Goal: Find specific page/section: Find specific page/section

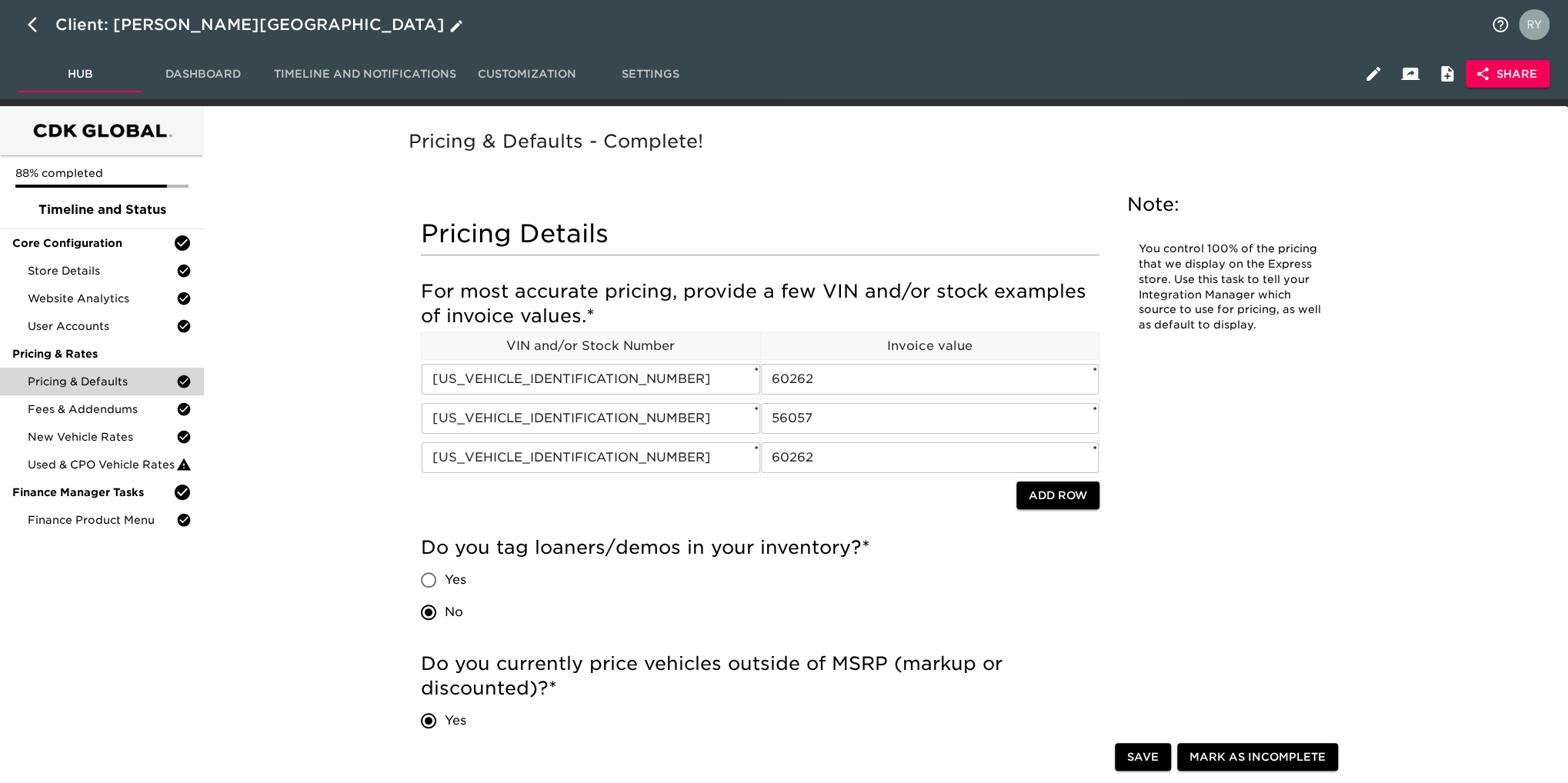
click at [29, 25] on icon "button" at bounding box center [33, 24] width 10 height 15
select select "10"
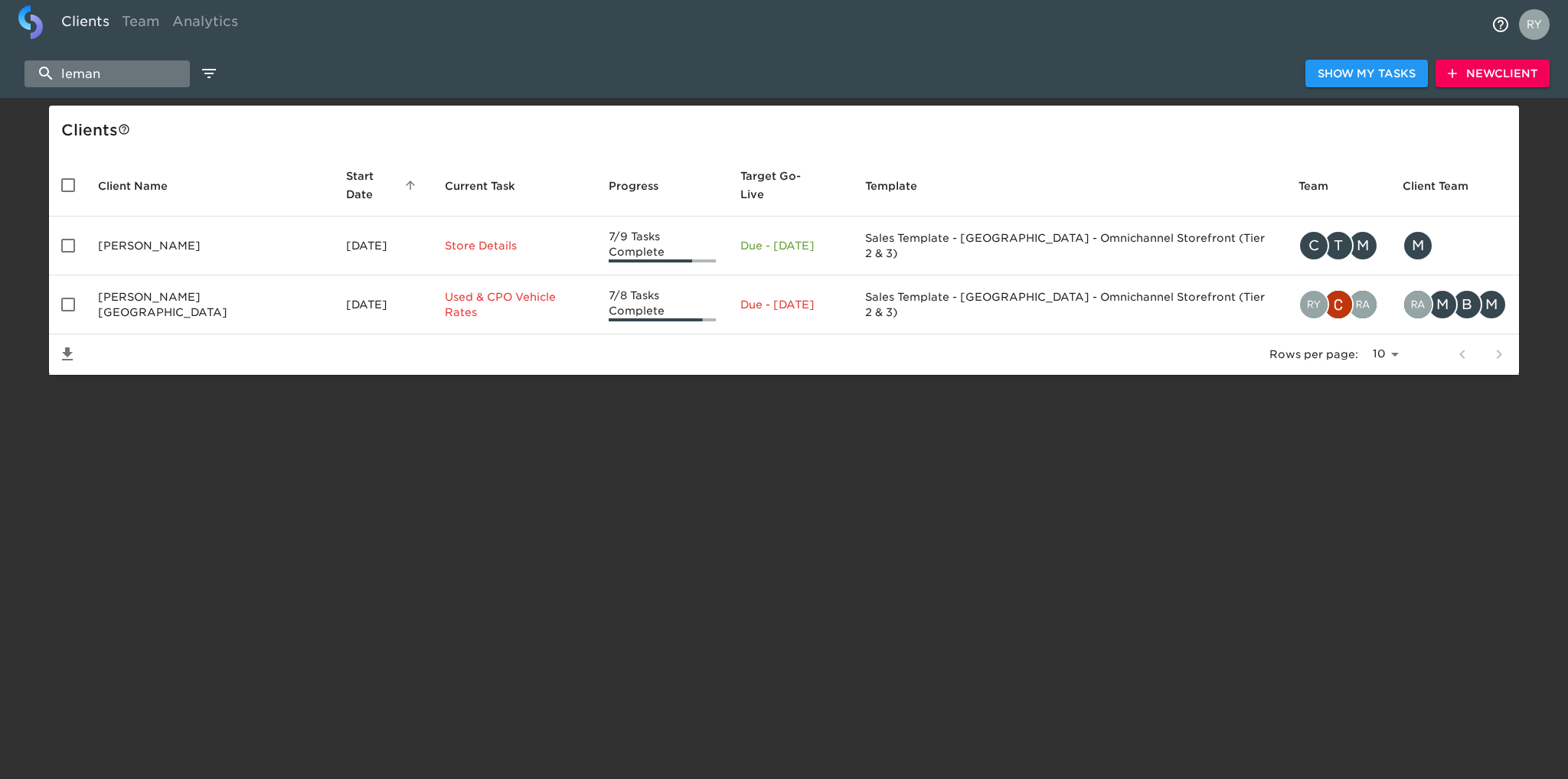
drag, startPoint x: 123, startPoint y: 68, endPoint x: 48, endPoint y: 71, distance: 75.1
click at [48, 71] on input "leman" at bounding box center [107, 74] width 166 height 27
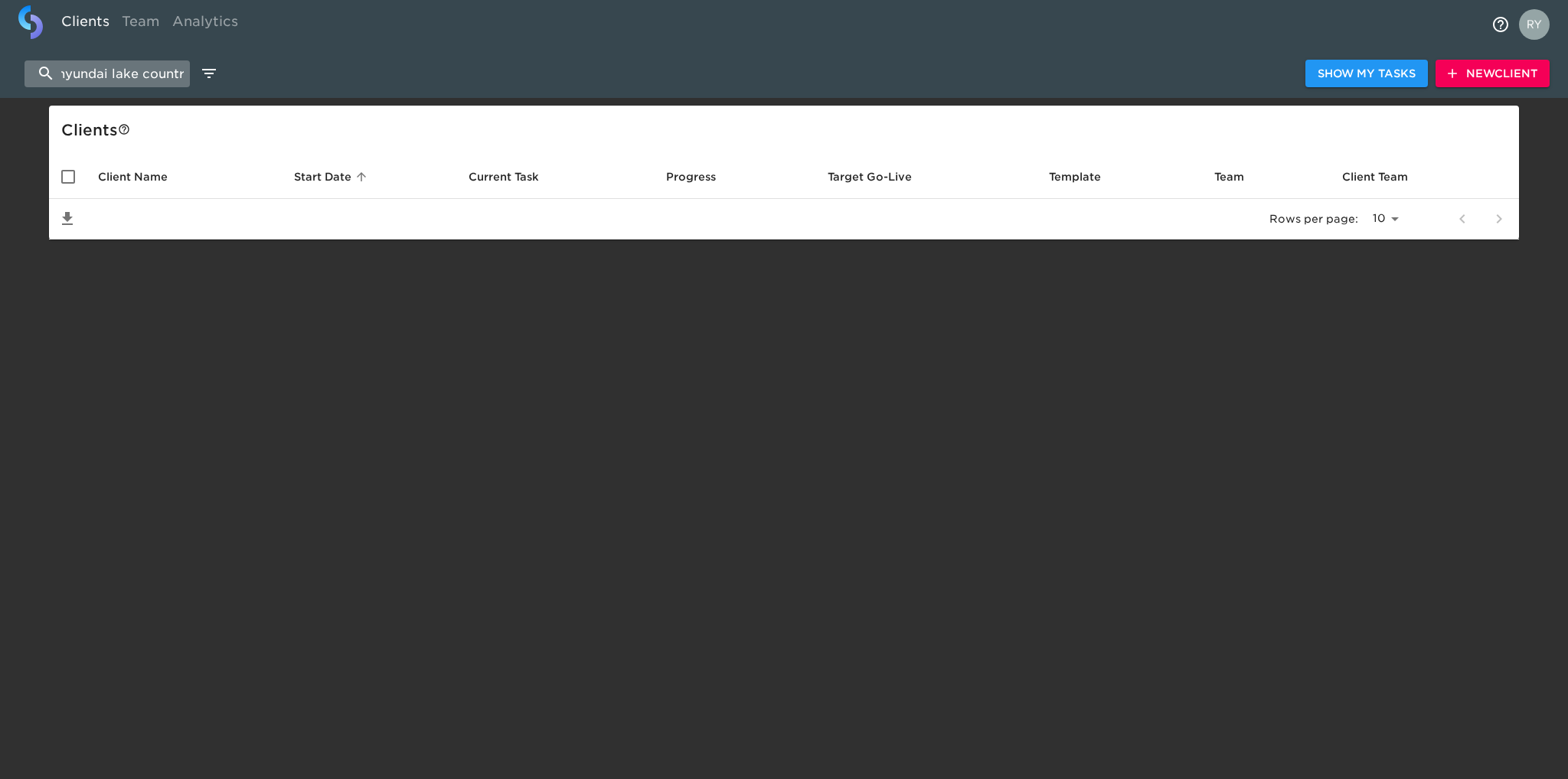
scroll to position [0, 11]
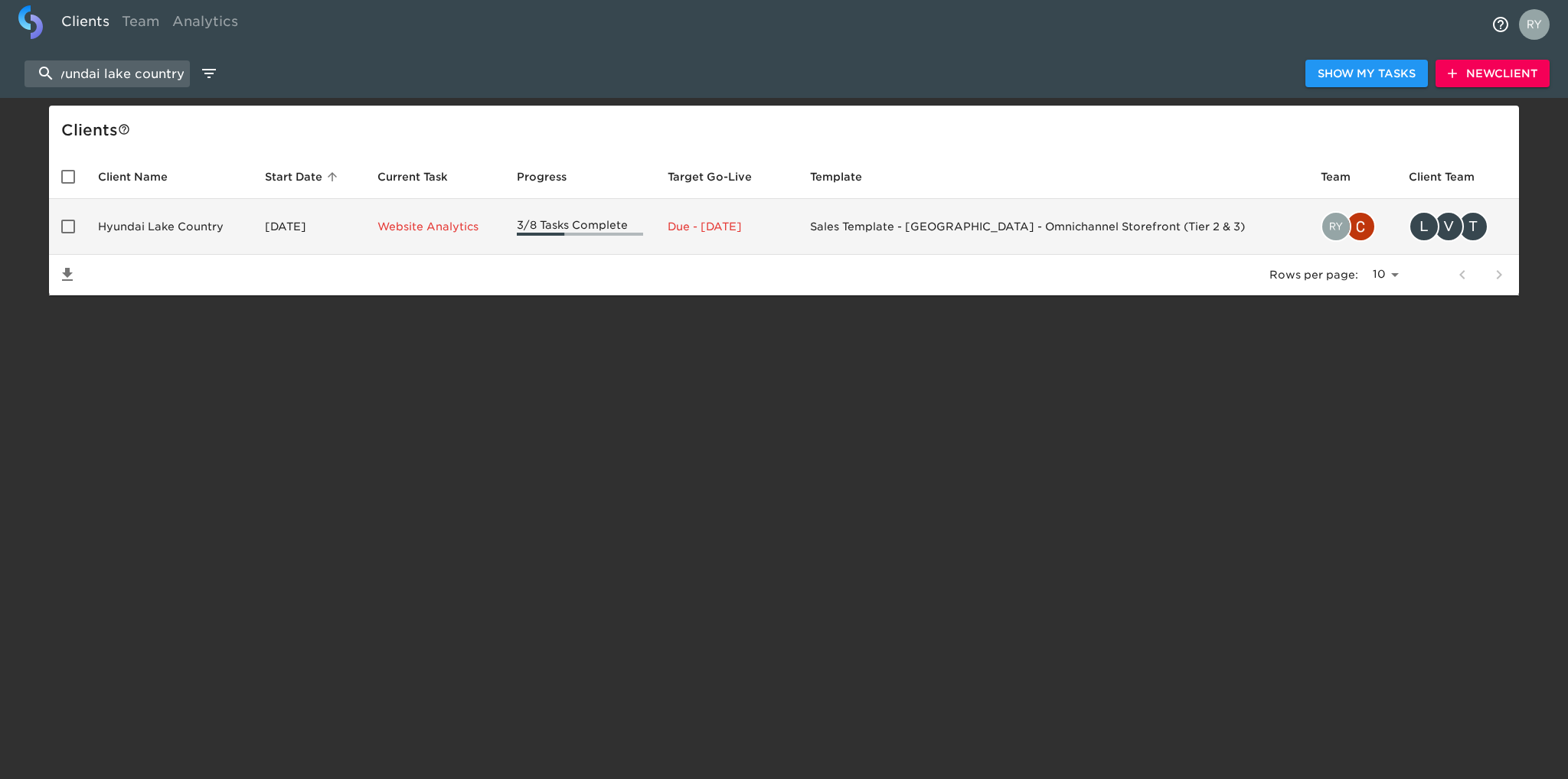
type input "hyundai lake country"
click at [155, 231] on td "Hyundai Lake Country" at bounding box center [169, 227] width 167 height 56
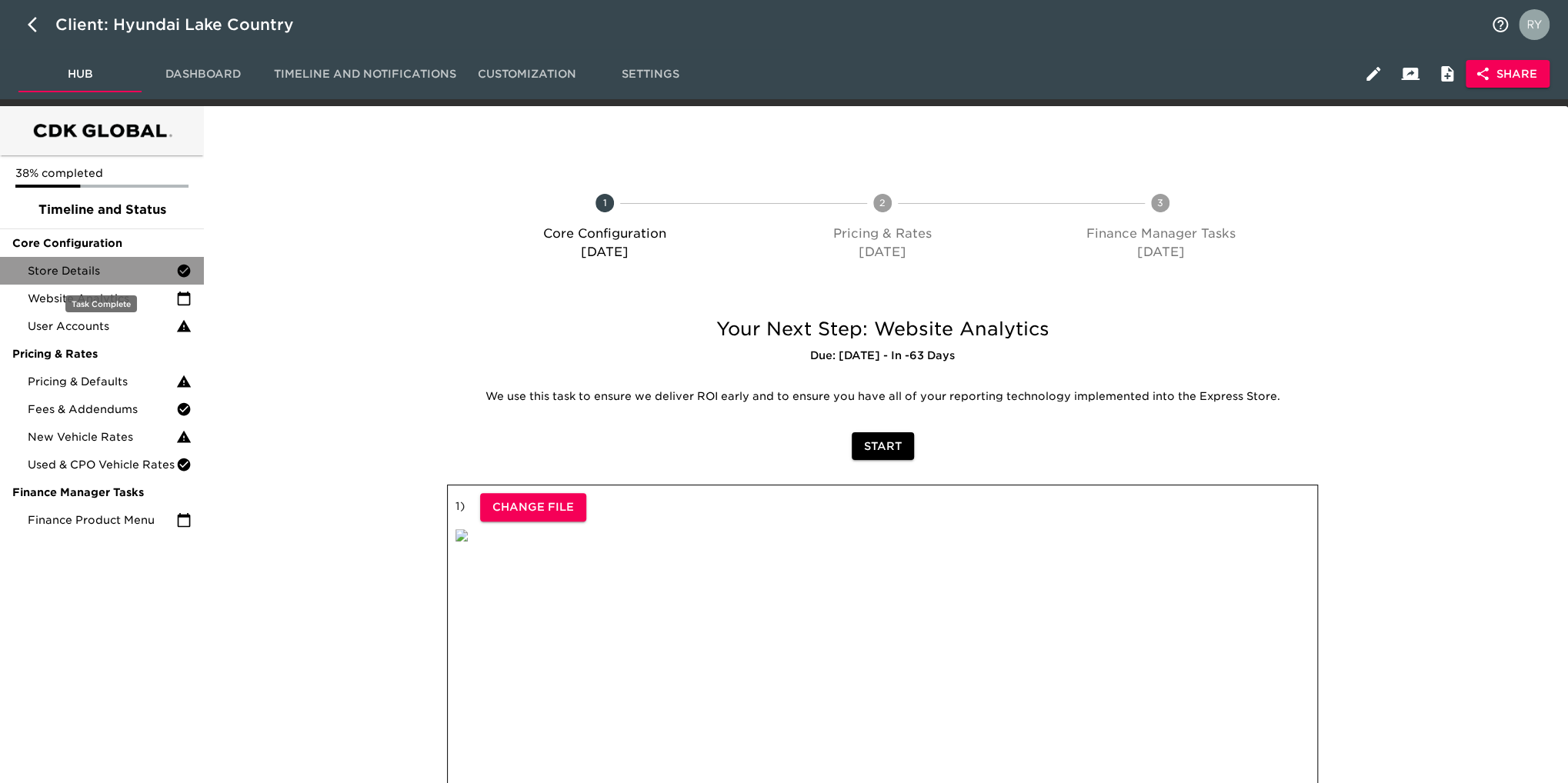
click at [124, 278] on span "Store Details" at bounding box center [102, 270] width 148 height 15
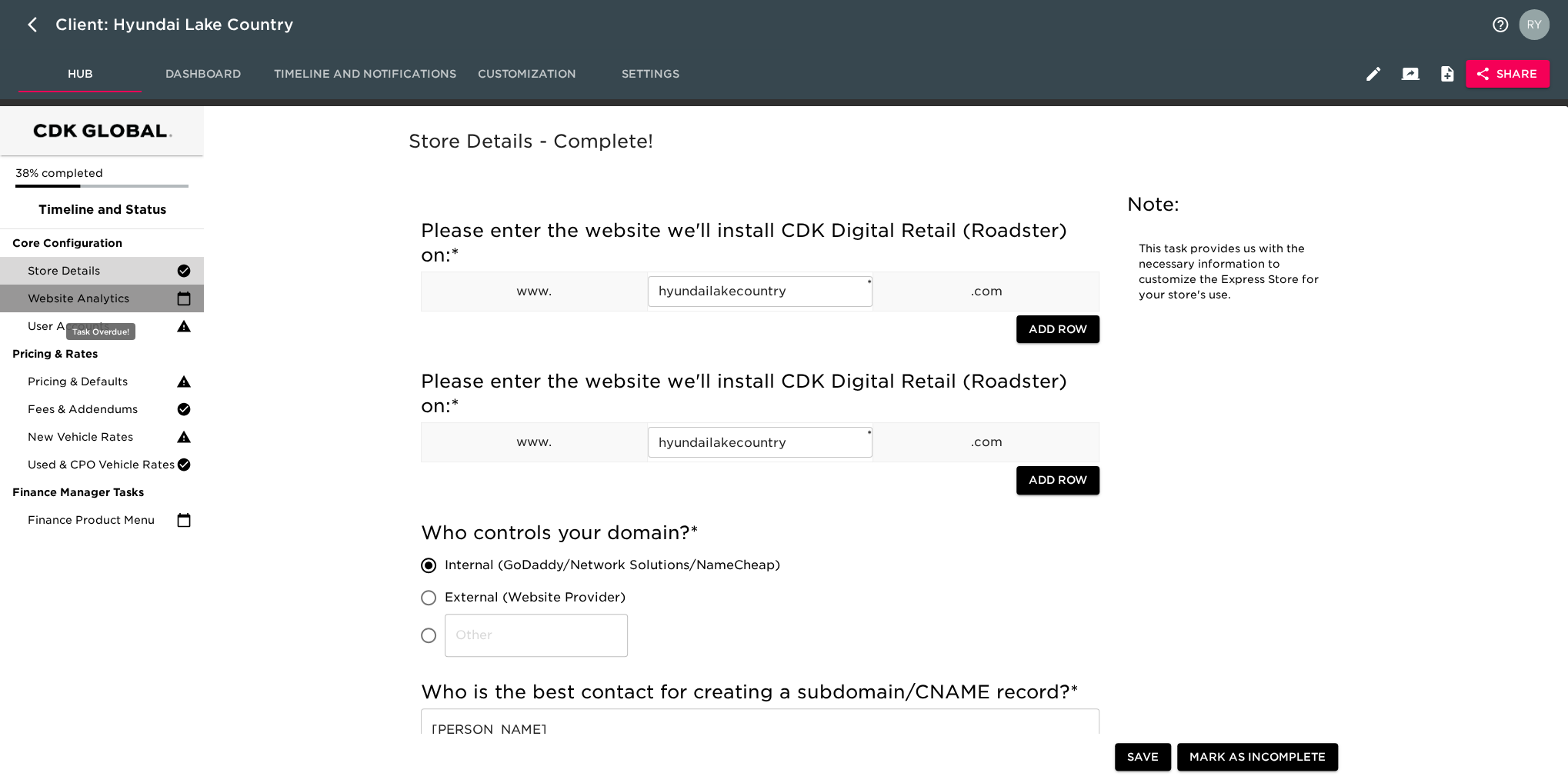
click at [111, 306] on div "Website Analytics" at bounding box center [102, 298] width 204 height 28
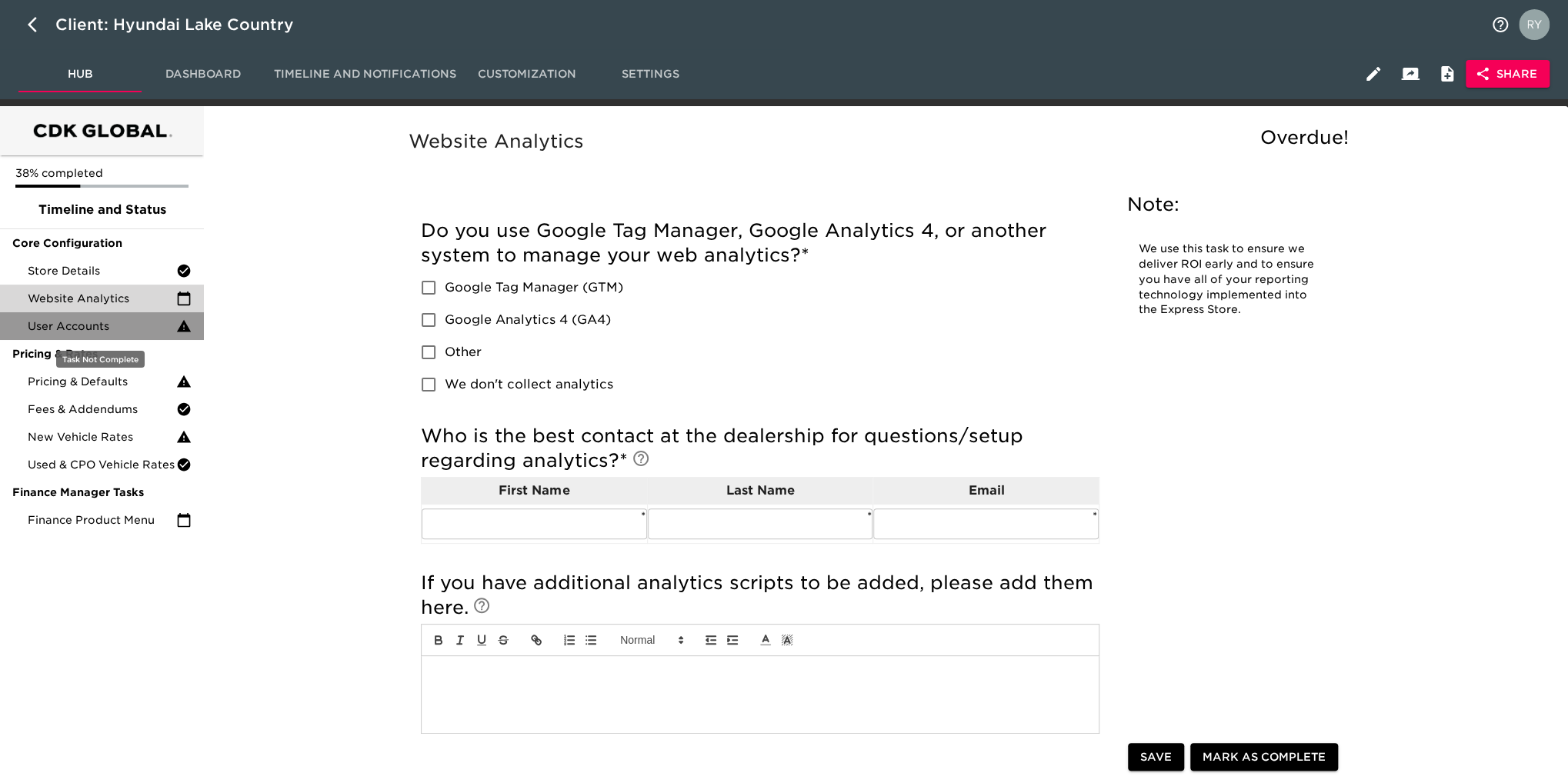
click at [48, 329] on span "User Accounts" at bounding box center [102, 326] width 148 height 15
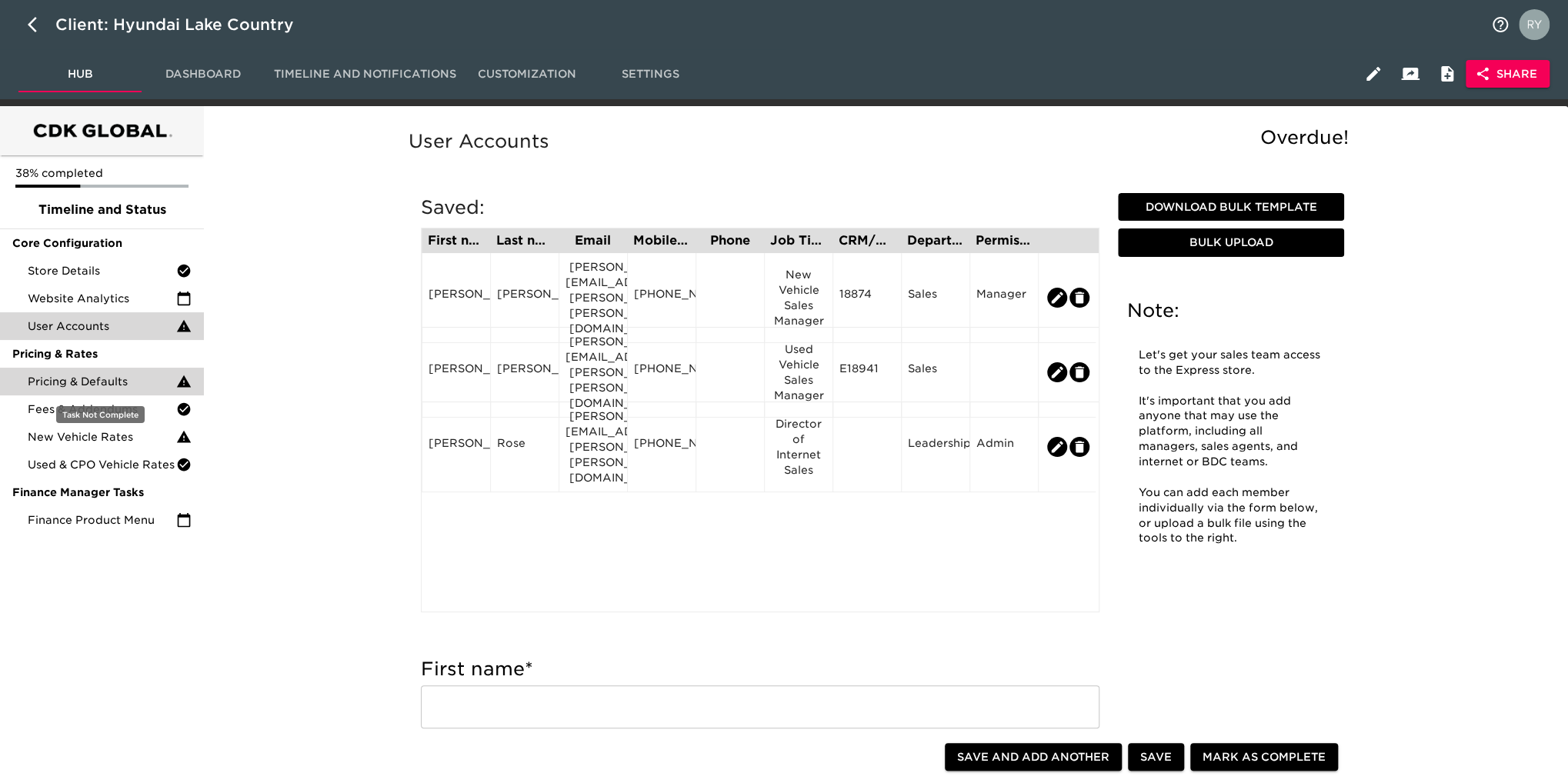
click at [92, 382] on span "Pricing & Defaults" at bounding box center [102, 381] width 148 height 15
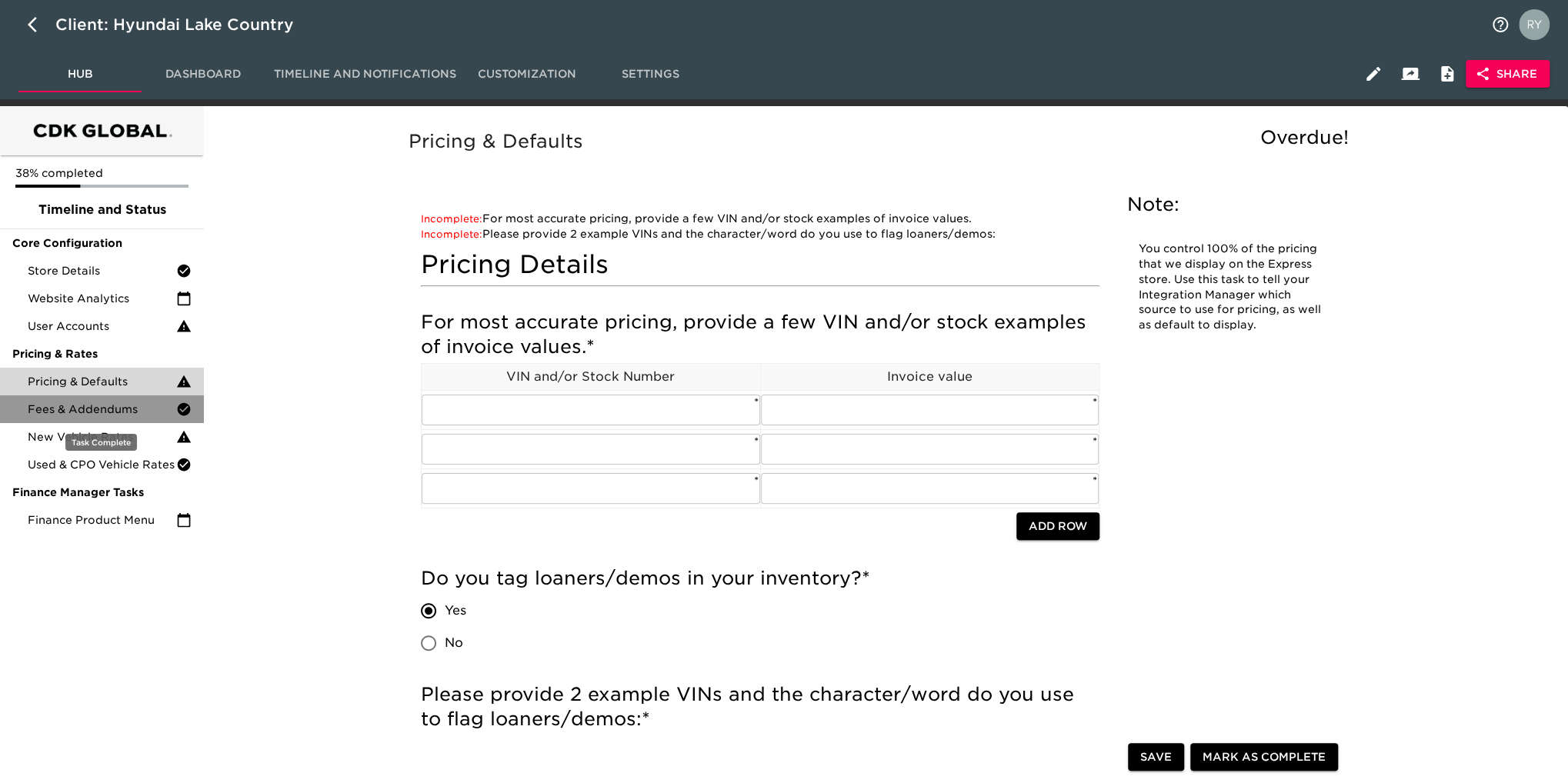
click at [68, 408] on span "Fees & Addendums" at bounding box center [102, 409] width 148 height 15
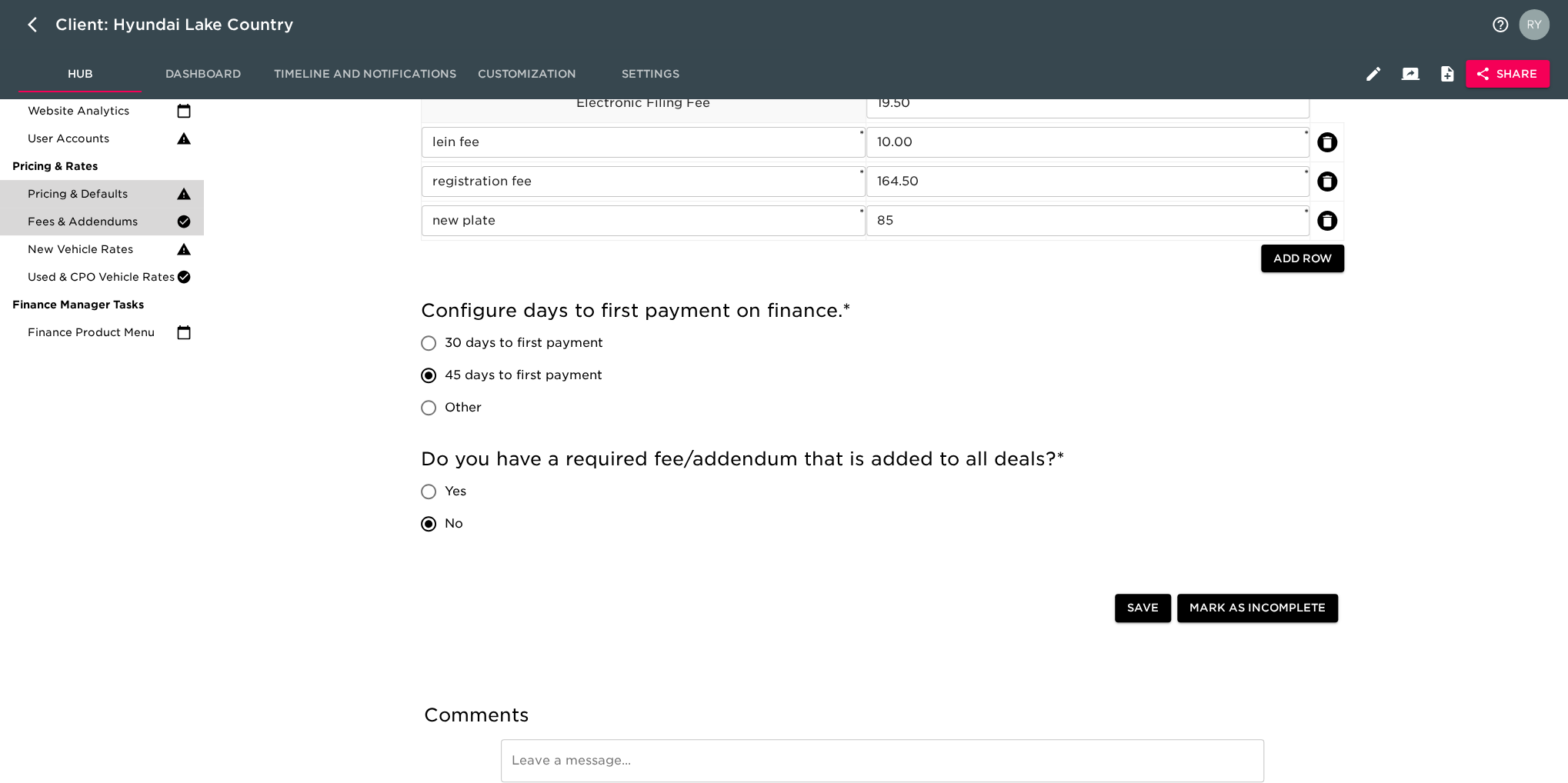
scroll to position [77, 0]
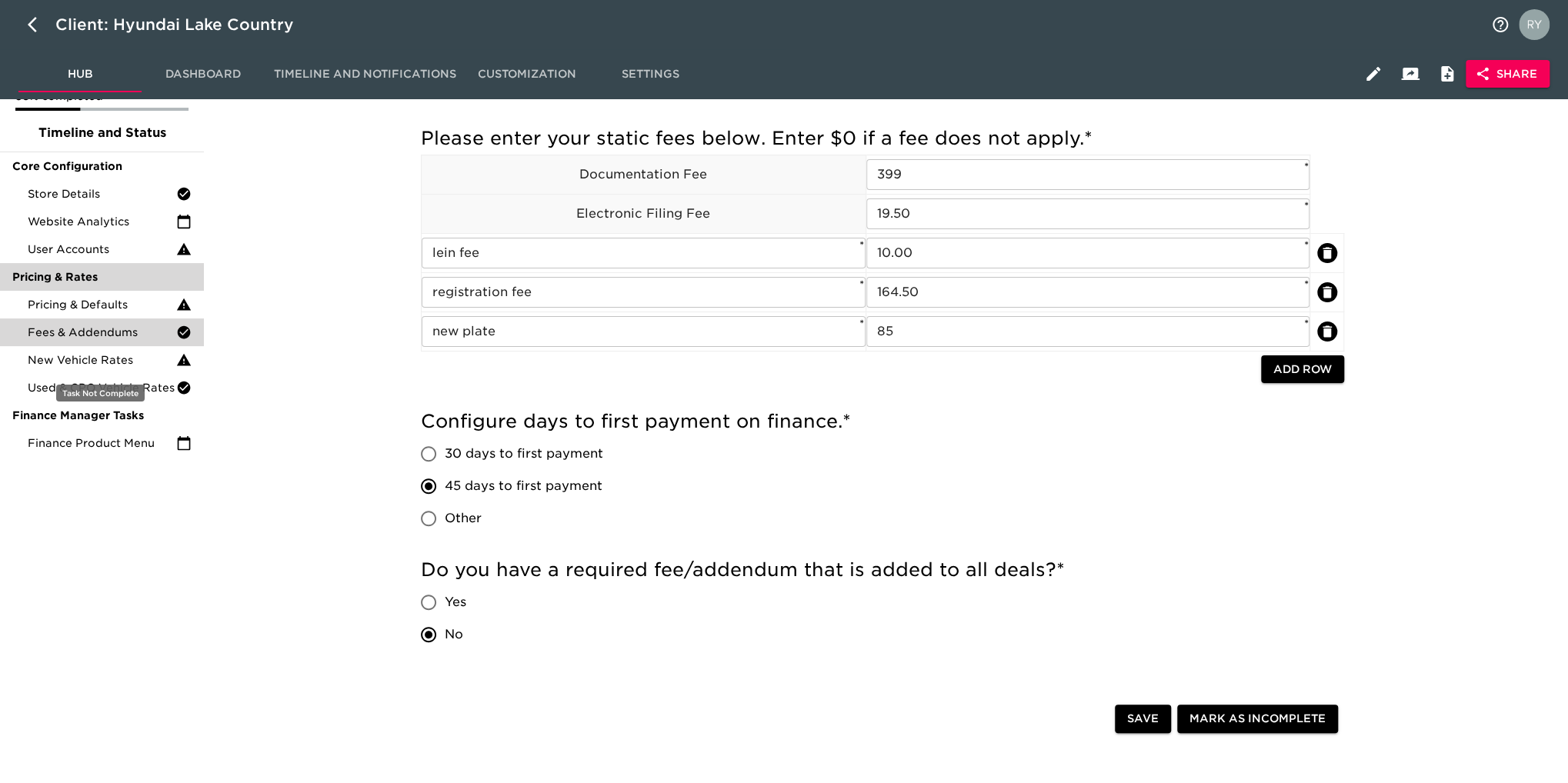
click at [102, 364] on span "New Vehicle Rates" at bounding box center [102, 359] width 148 height 15
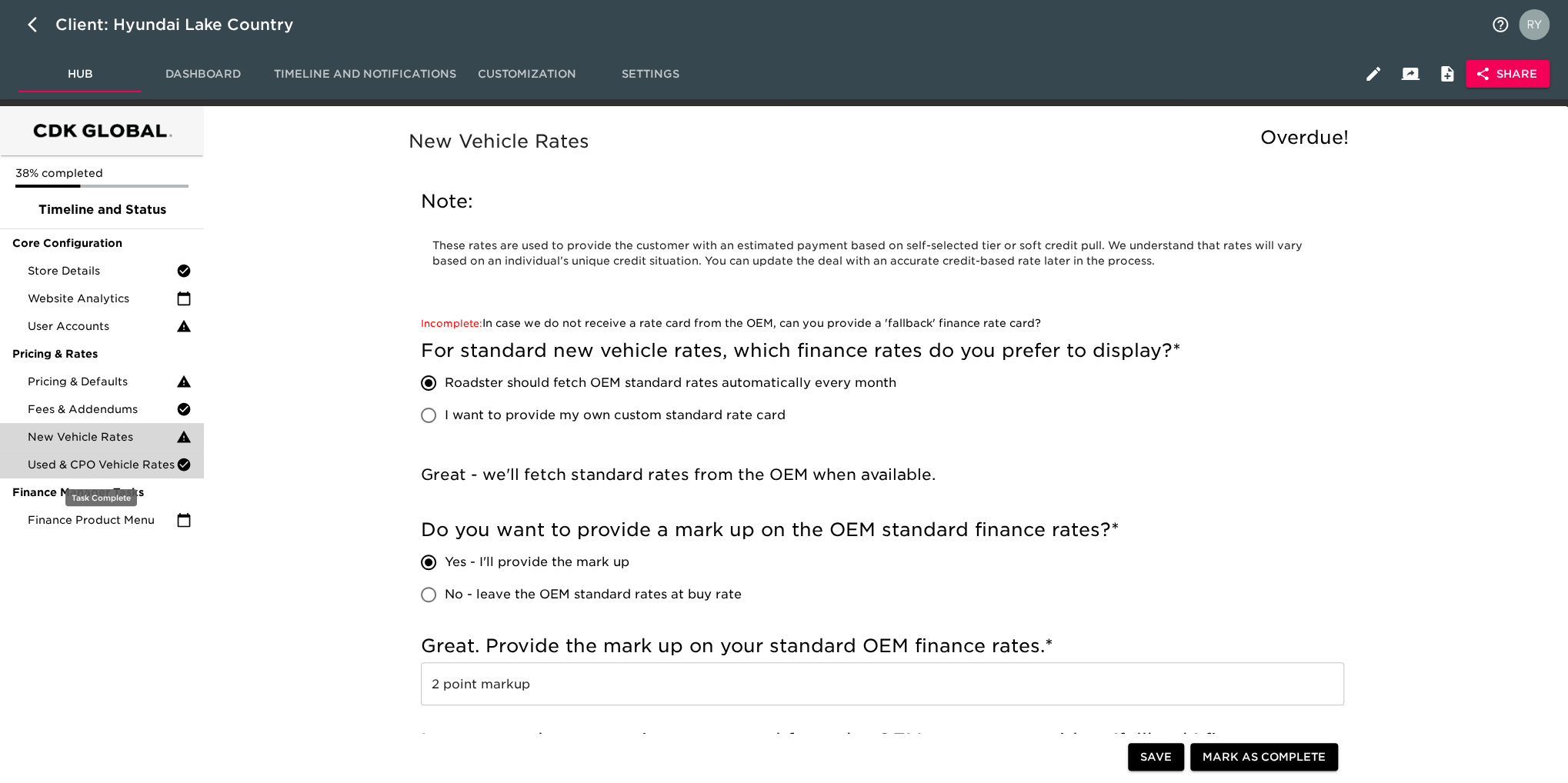
click at [87, 465] on span "Used & CPO Vehicle Rates" at bounding box center [102, 464] width 148 height 15
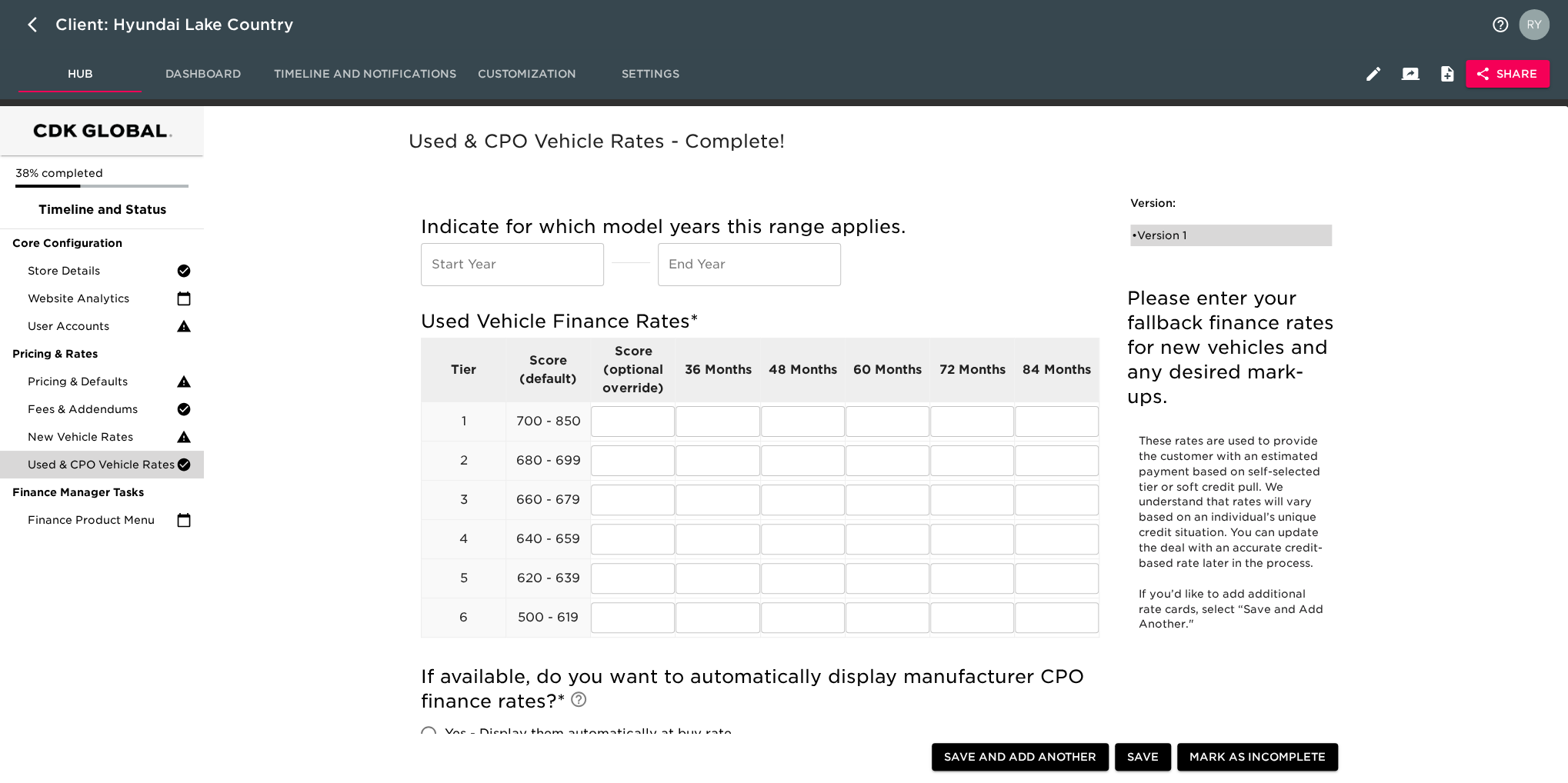
click at [1172, 232] on div "• Version 1" at bounding box center [1220, 235] width 177 height 15
radio input "true"
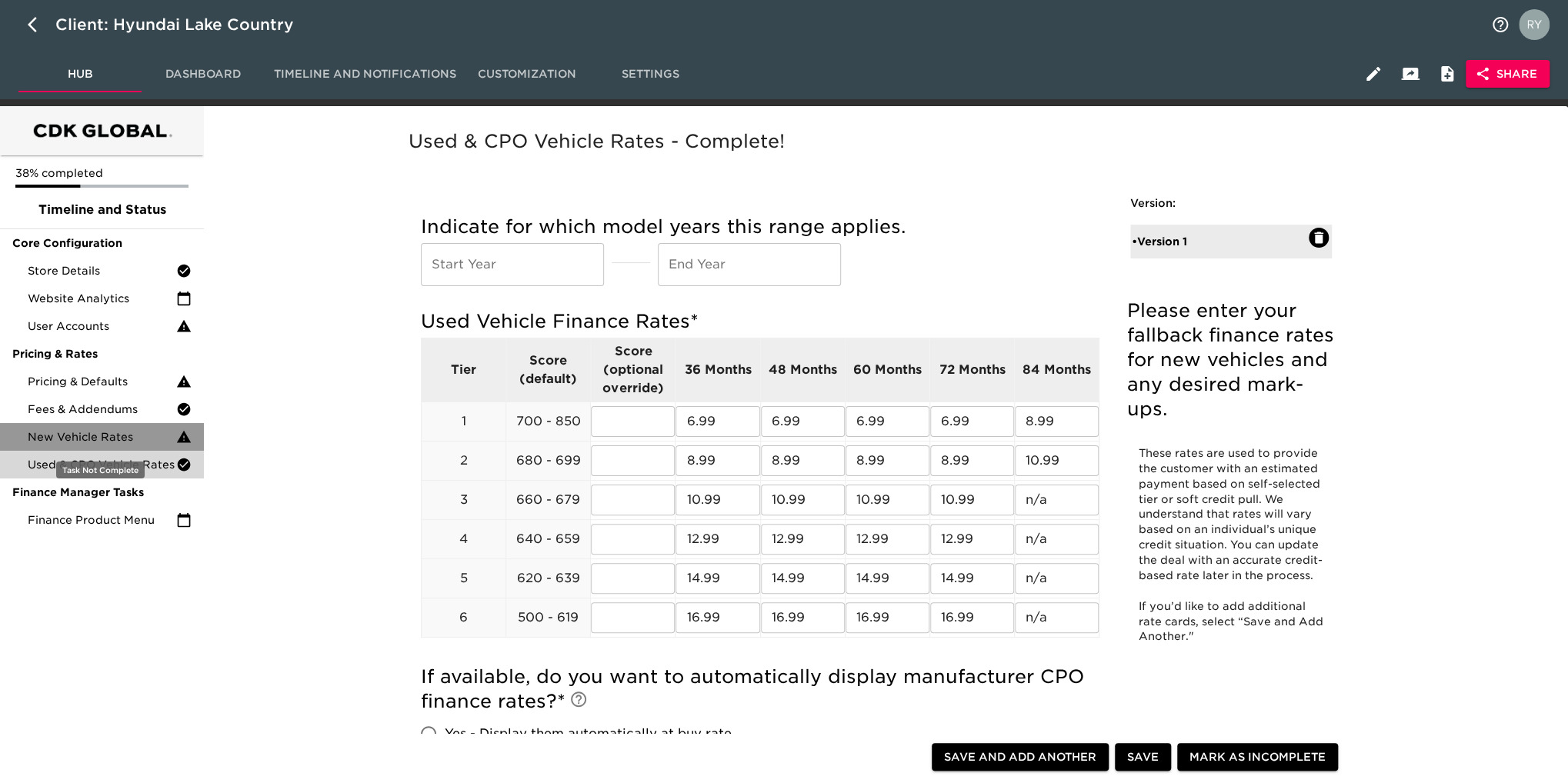
click at [117, 442] on span "New Vehicle Rates" at bounding box center [102, 437] width 148 height 15
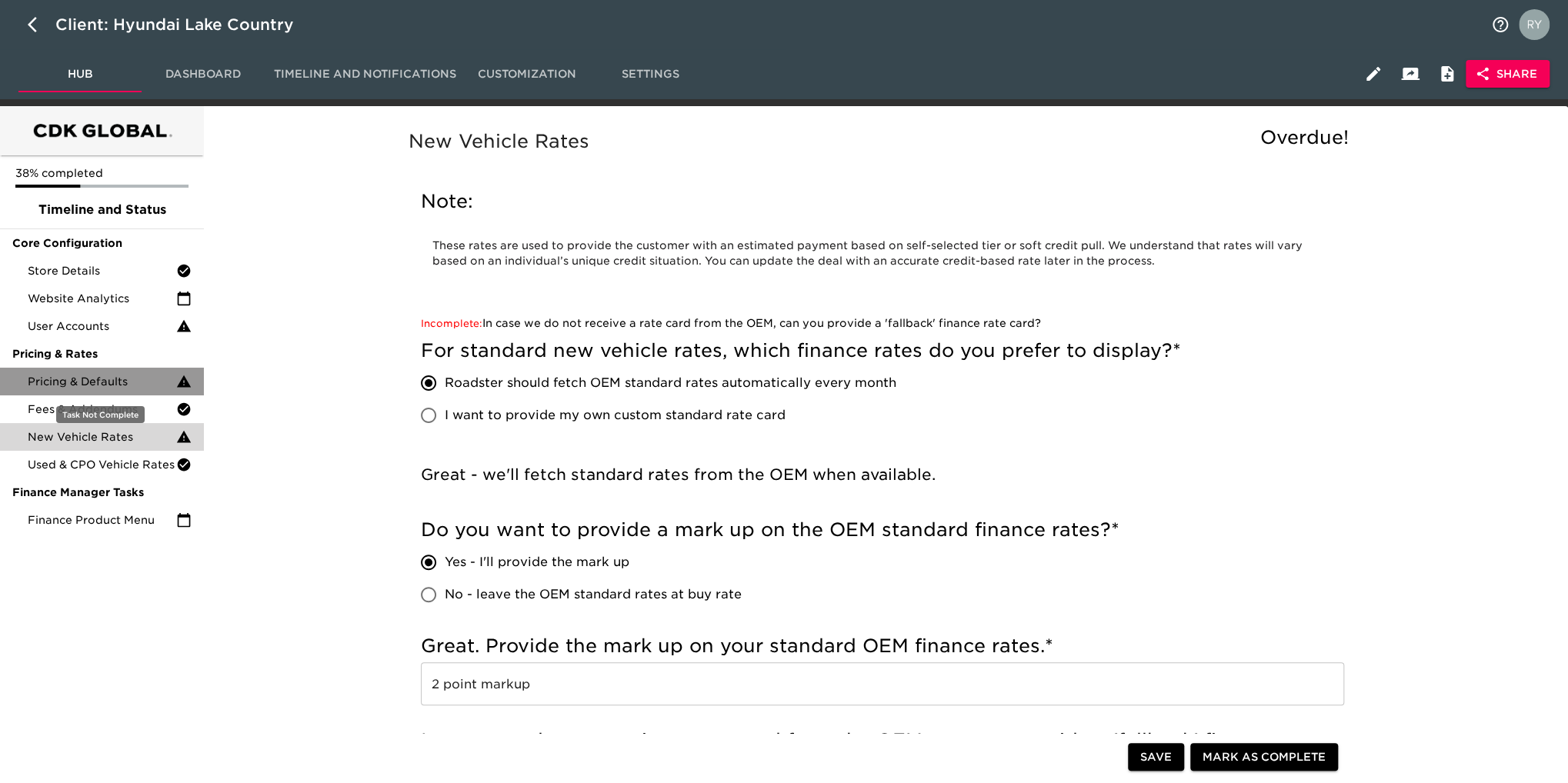
click at [105, 380] on span "Pricing & Defaults" at bounding box center [102, 381] width 148 height 15
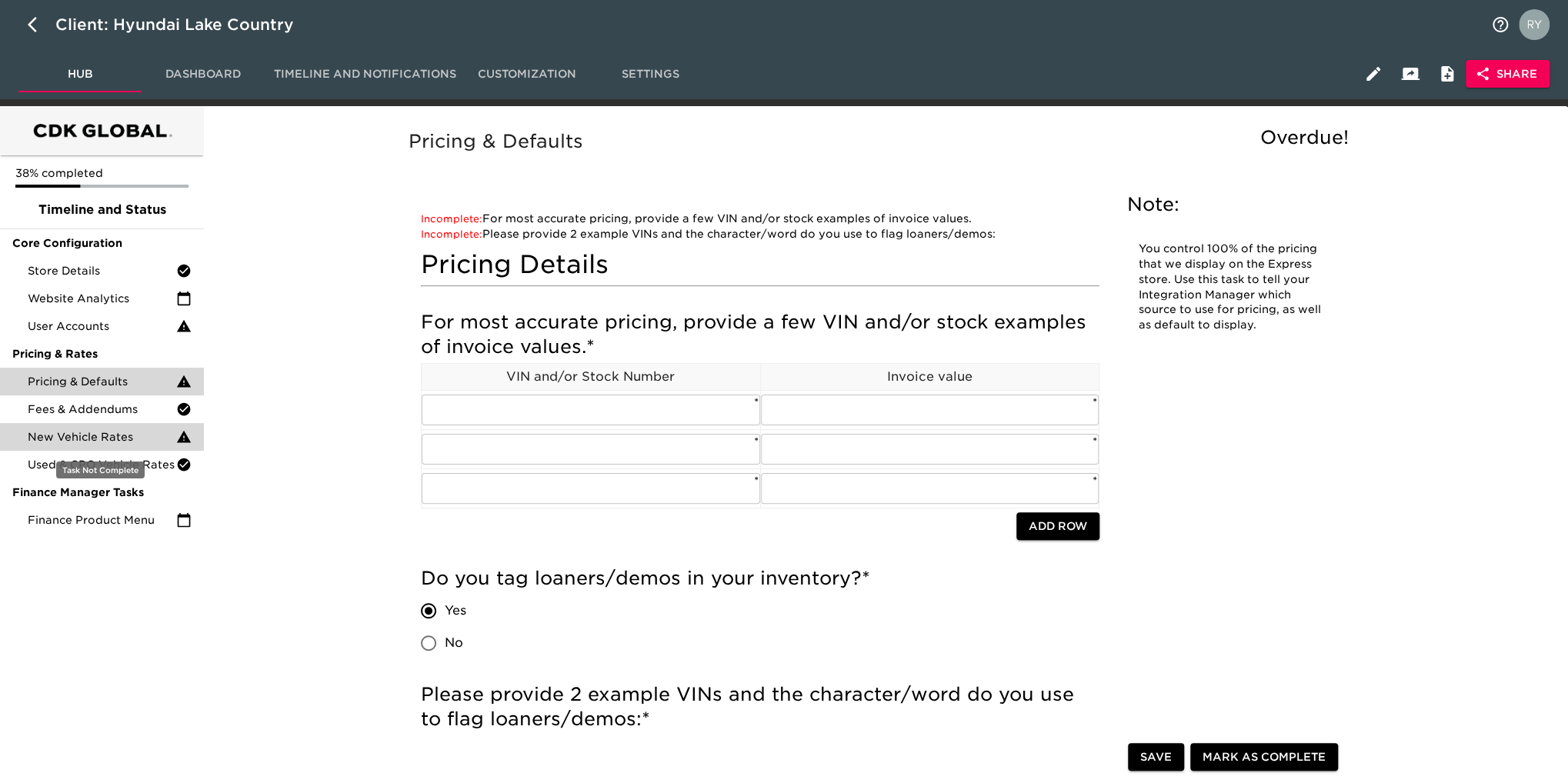
click at [50, 437] on span "New Vehicle Rates" at bounding box center [102, 437] width 148 height 15
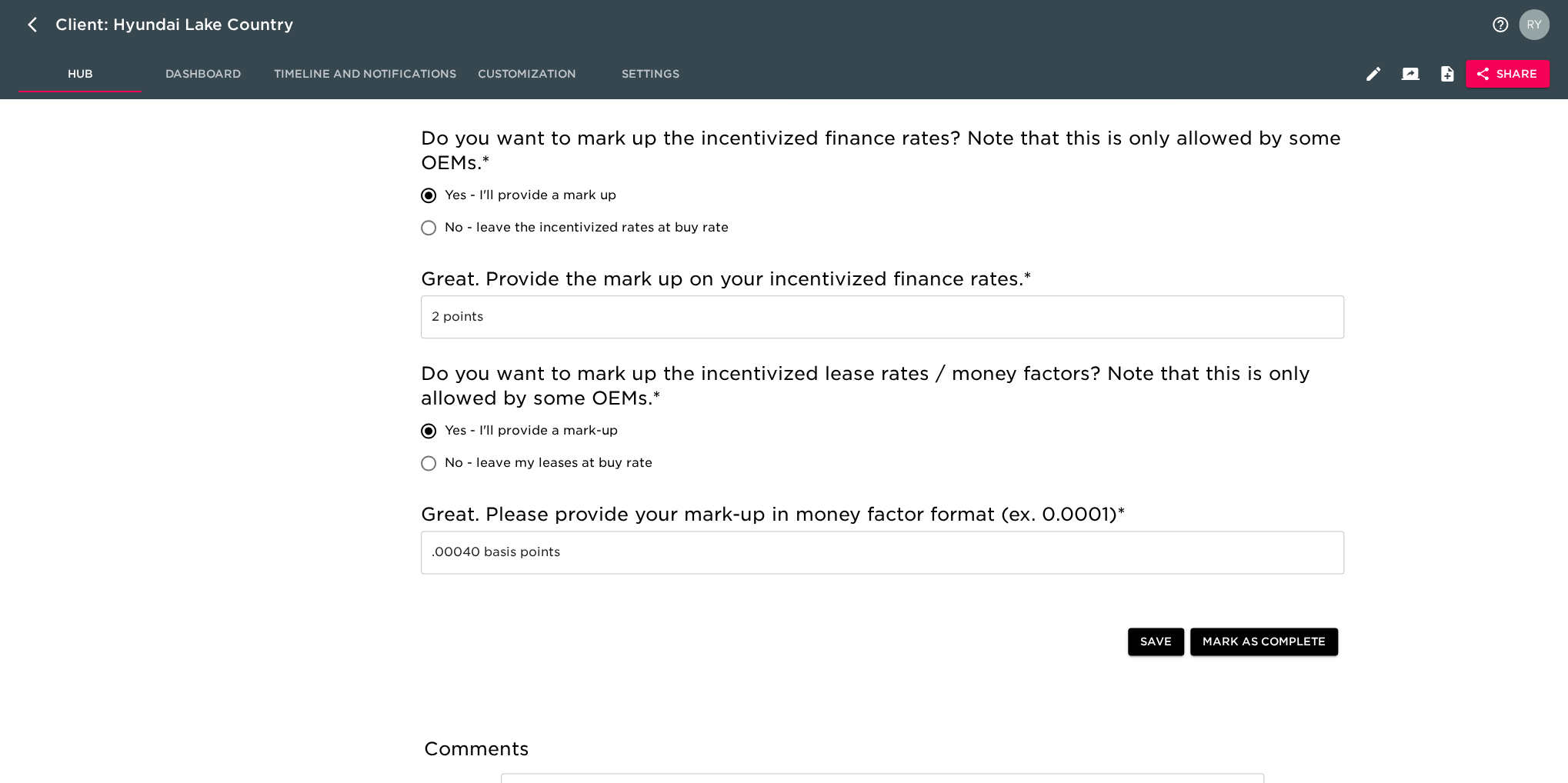
scroll to position [1154, 0]
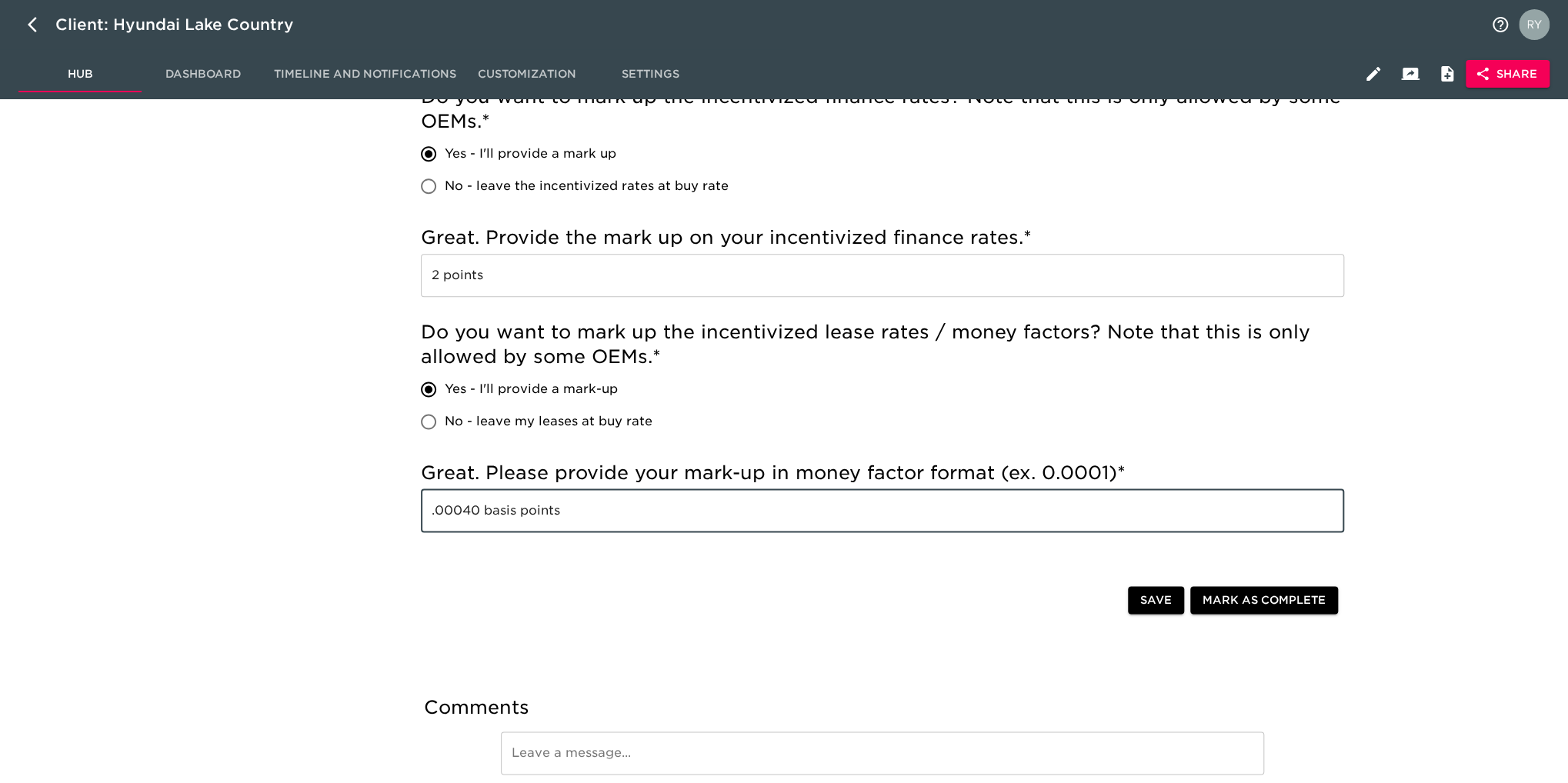
drag, startPoint x: 480, startPoint y: 515, endPoint x: 397, endPoint y: 521, distance: 83.2
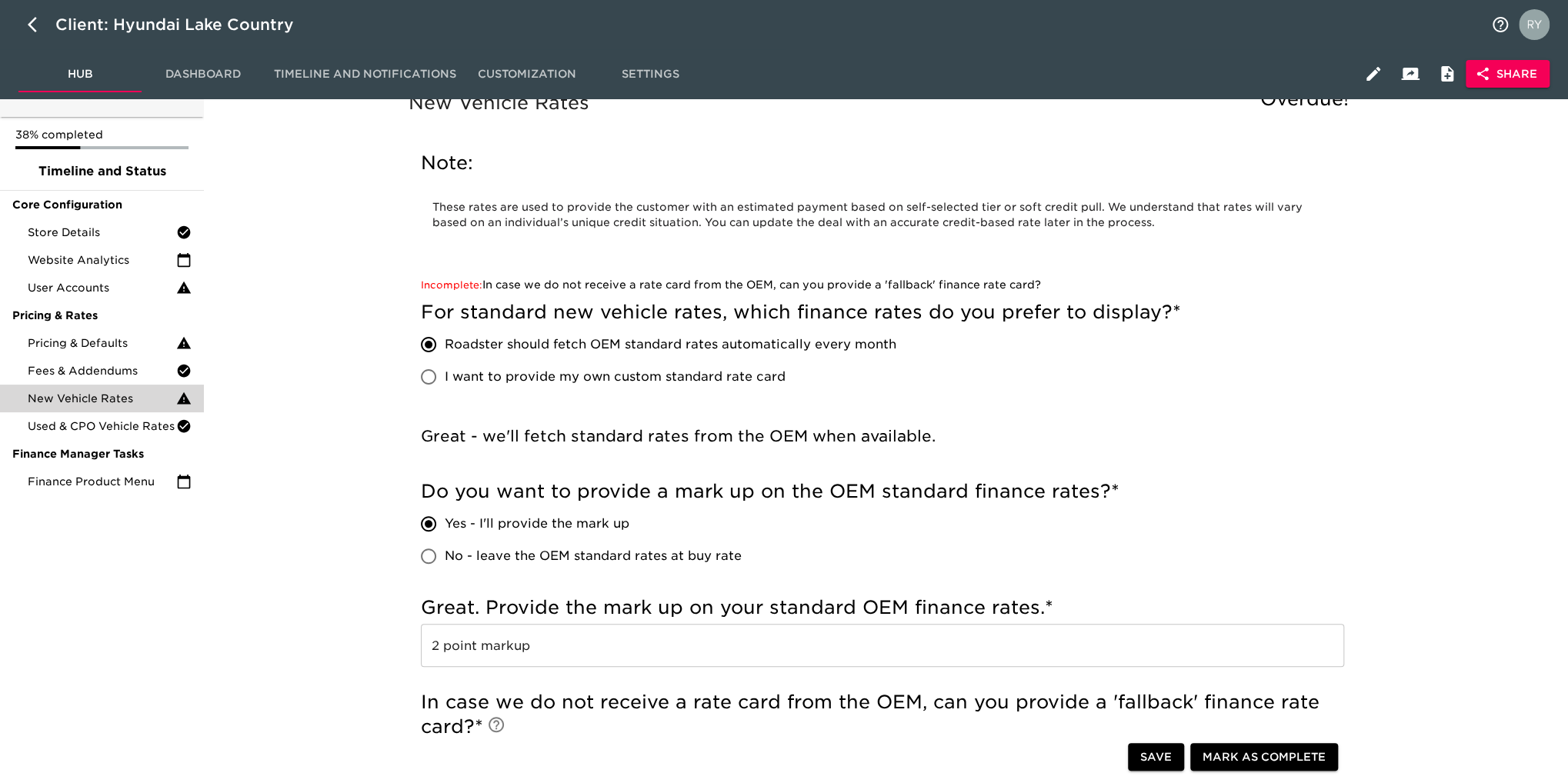
scroll to position [0, 0]
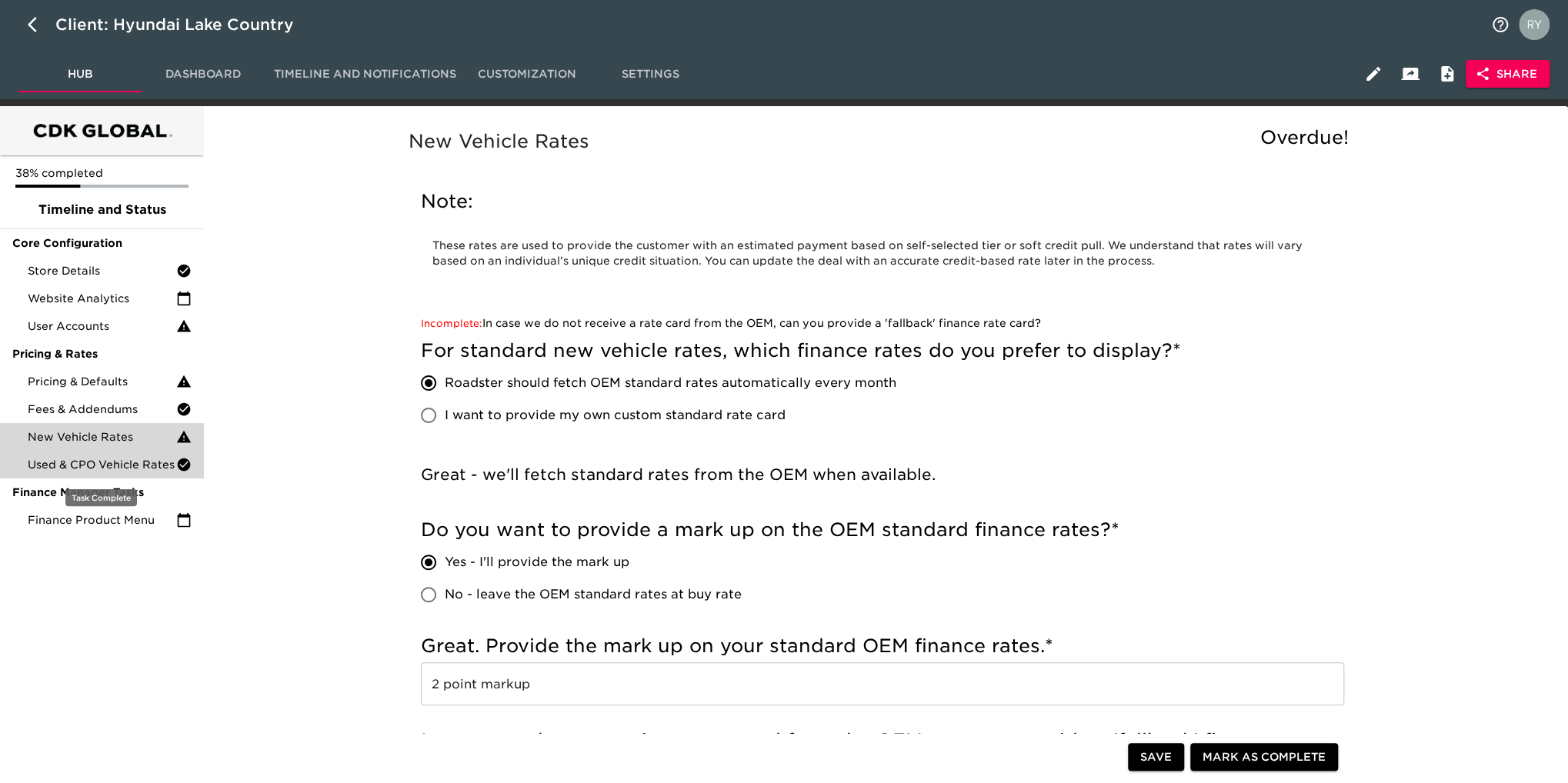
click at [141, 464] on span "Used & CPO Vehicle Rates" at bounding box center [102, 464] width 148 height 15
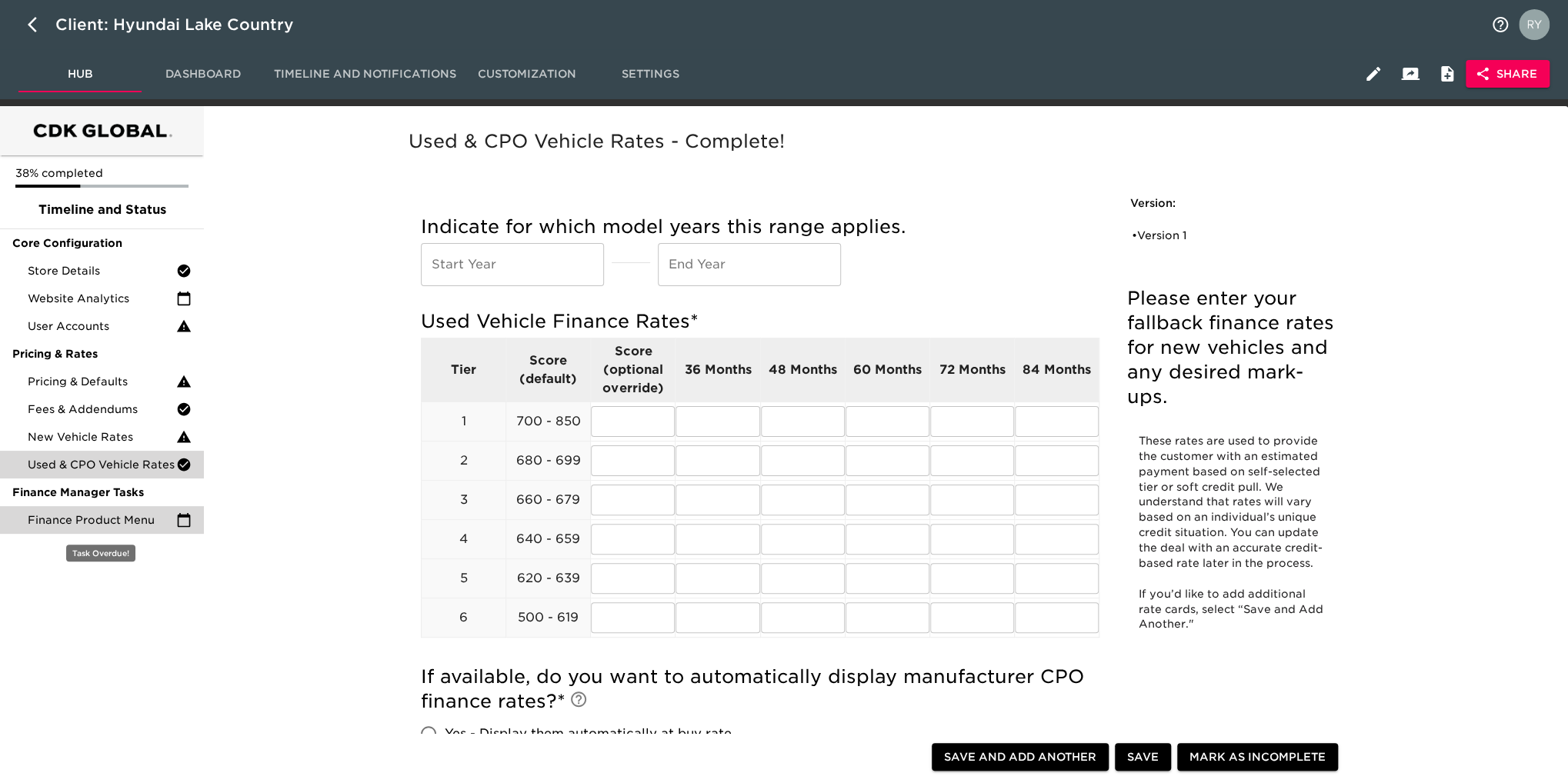
click at [116, 524] on span "Finance Product Menu" at bounding box center [102, 519] width 148 height 15
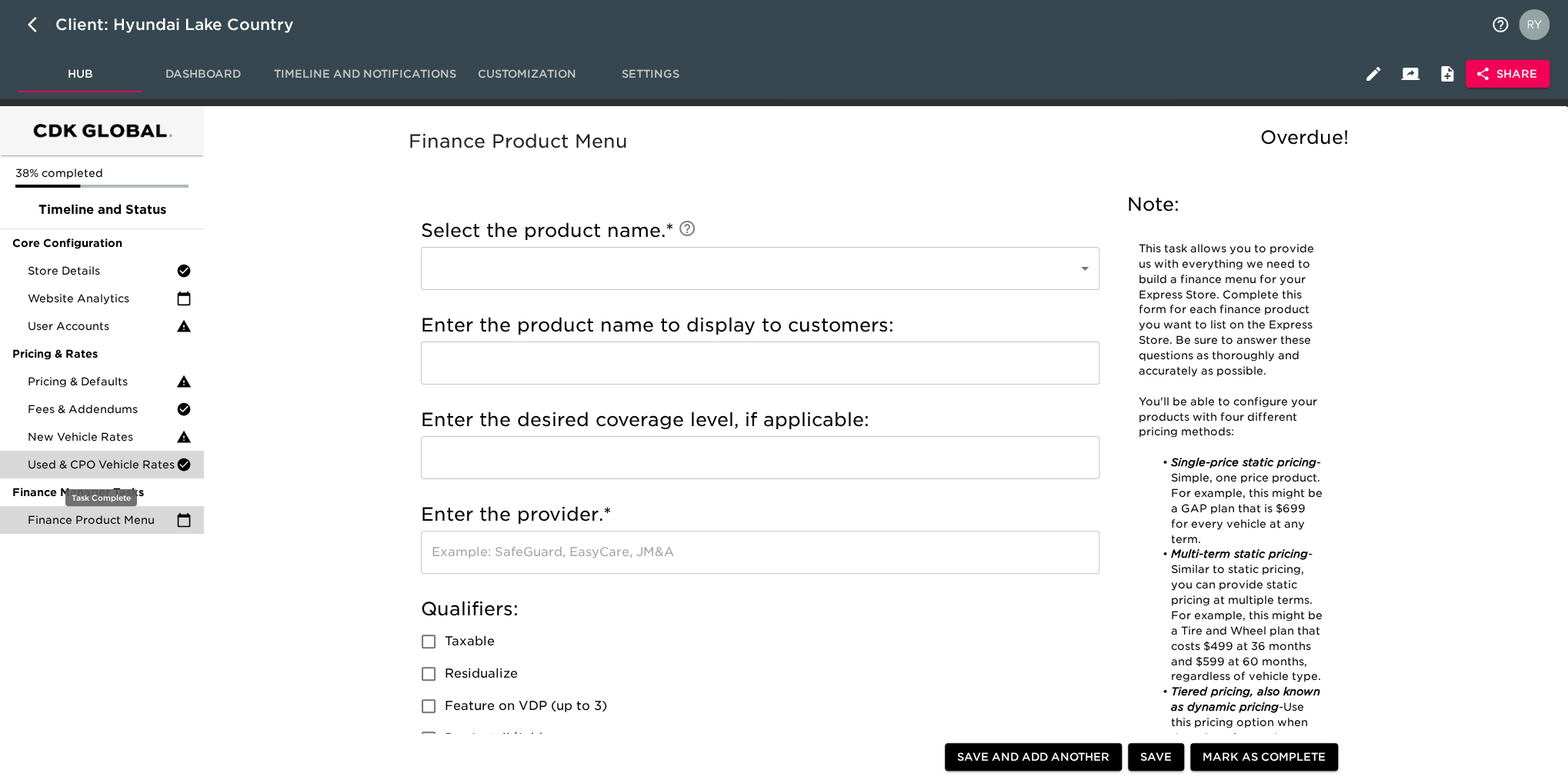
click at [126, 460] on span "Used & CPO Vehicle Rates" at bounding box center [102, 464] width 148 height 15
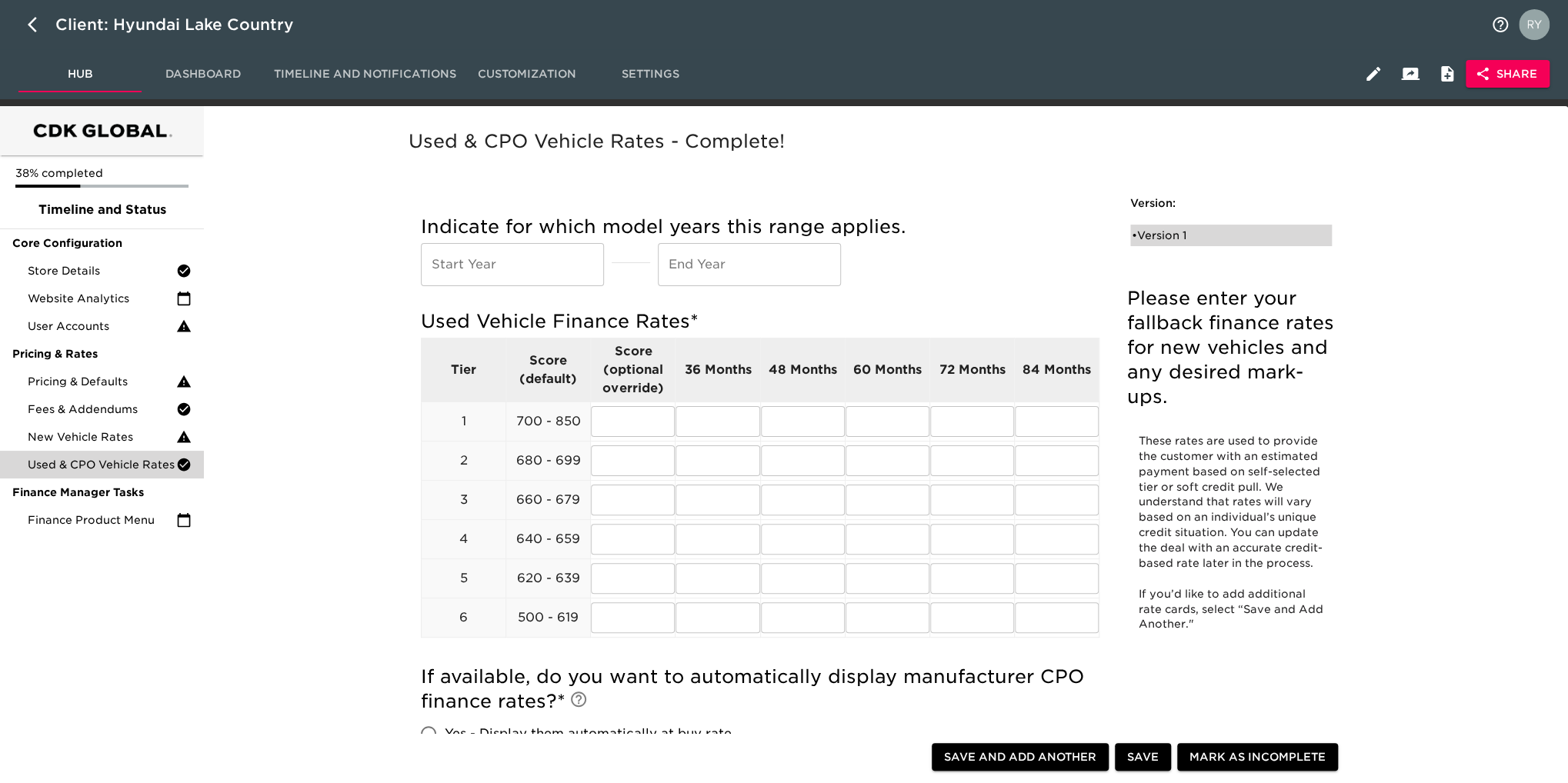
click at [1167, 238] on div "• Version 1" at bounding box center [1220, 235] width 177 height 15
radio input "true"
